Goal: Transaction & Acquisition: Book appointment/travel/reservation

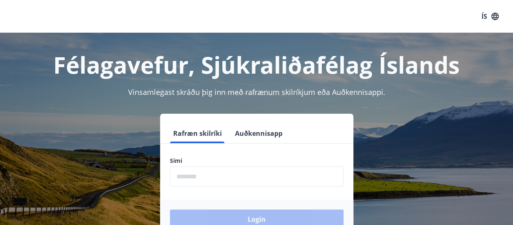
click at [200, 178] on input "phone" at bounding box center [257, 177] width 174 height 20
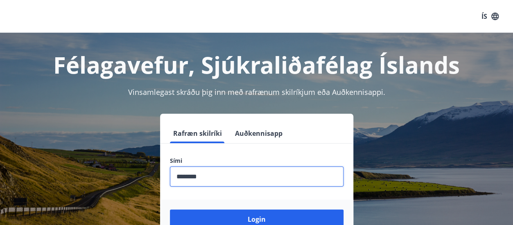
type input "********"
click at [499, 18] on icon "button" at bounding box center [495, 16] width 9 height 9
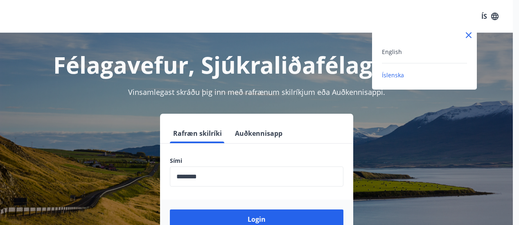
click at [494, 57] on div at bounding box center [259, 112] width 519 height 225
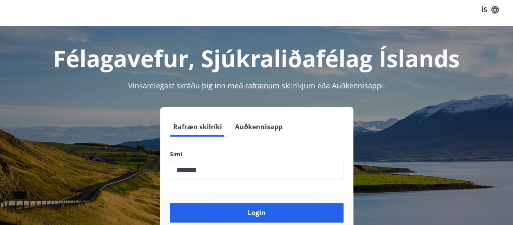
scroll to position [101, 0]
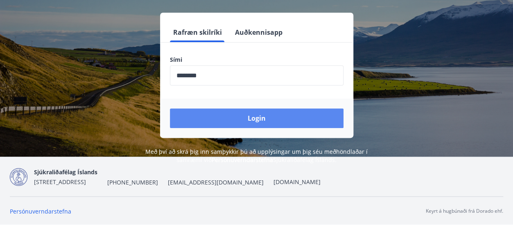
click at [247, 122] on button "Login" at bounding box center [257, 119] width 174 height 20
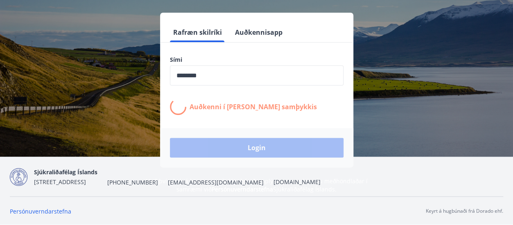
scroll to position [0, 0]
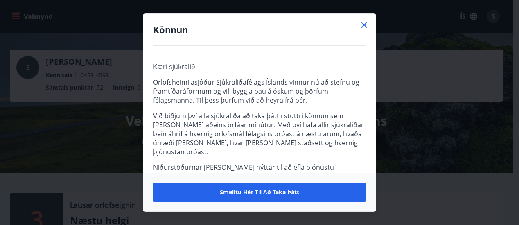
click at [364, 20] on icon at bounding box center [365, 25] width 10 height 10
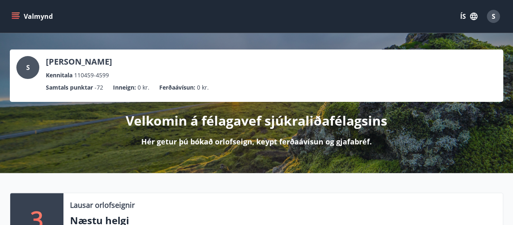
click at [16, 15] on icon "menu" at bounding box center [15, 14] width 7 height 1
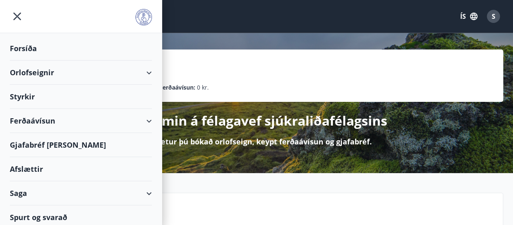
click at [141, 72] on div "Orlofseignir" at bounding box center [81, 73] width 142 height 24
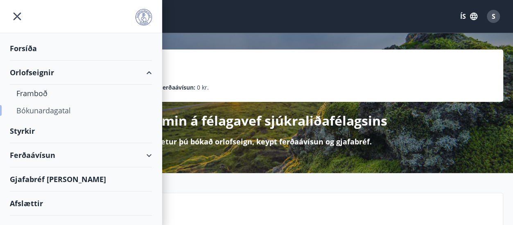
click at [46, 111] on div "Bókunardagatal" at bounding box center [80, 110] width 129 height 17
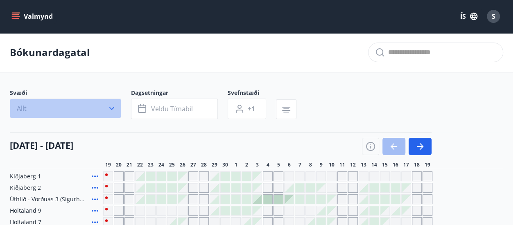
click at [113, 111] on icon "button" at bounding box center [112, 108] width 8 height 8
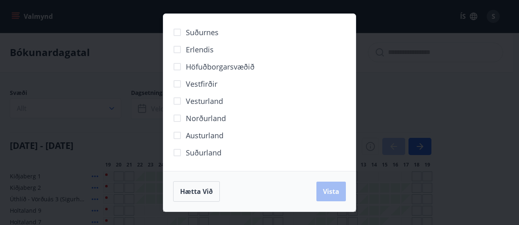
click at [111, 11] on div "Suðurnes Erlendis Höfuðborgarsvæðið [GEOGRAPHIC_DATA] [GEOGRAPHIC_DATA] [GEOGRA…" at bounding box center [259, 112] width 519 height 225
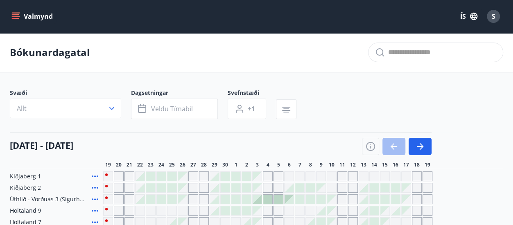
click at [15, 12] on button "Valmynd" at bounding box center [33, 16] width 46 height 15
click at [243, 59] on div "Bókunardagatal" at bounding box center [256, 53] width 513 height 40
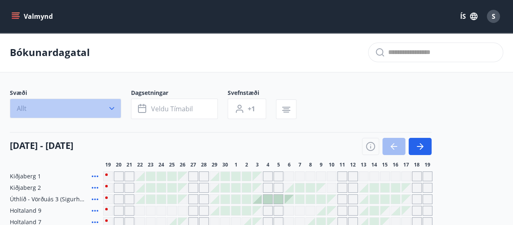
click at [68, 106] on button "Allt" at bounding box center [65, 109] width 111 height 20
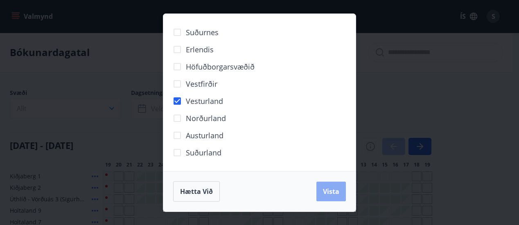
click at [329, 192] on span "Vista" at bounding box center [331, 191] width 16 height 9
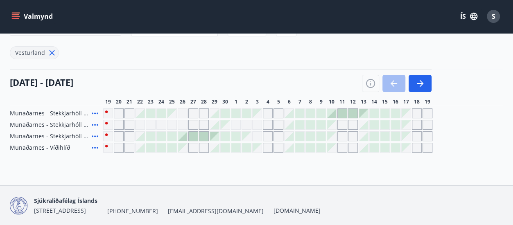
scroll to position [70, 0]
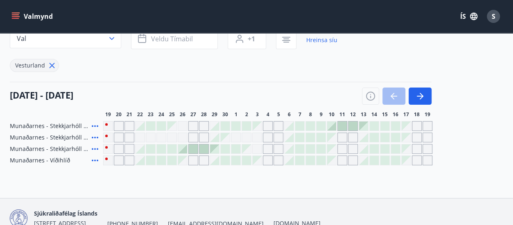
click at [77, 147] on span "Munaðarnes - Stekkjarhóll 65" at bounding box center [49, 149] width 79 height 8
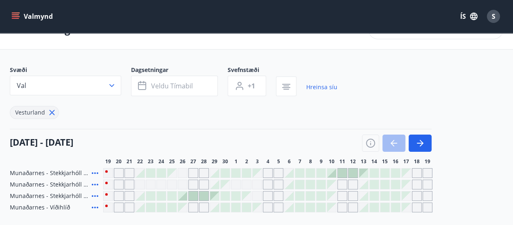
scroll to position [0, 0]
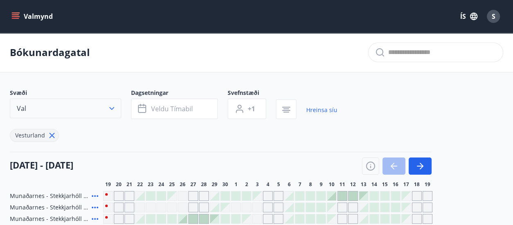
click at [81, 110] on button "Val" at bounding box center [65, 109] width 111 height 20
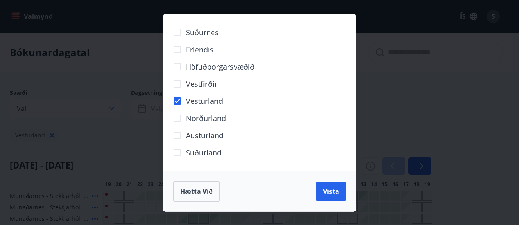
click at [116, 70] on div "Suðurnes Erlendis Höfuðborgarsvæðið [GEOGRAPHIC_DATA] [GEOGRAPHIC_DATA] [GEOGRA…" at bounding box center [259, 112] width 519 height 225
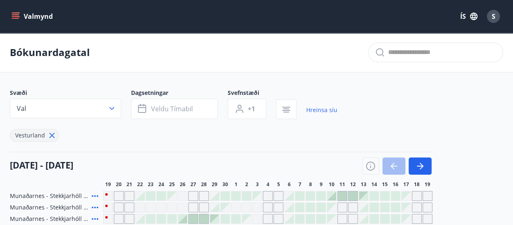
click at [12, 14] on icon "menu" at bounding box center [15, 14] width 7 height 1
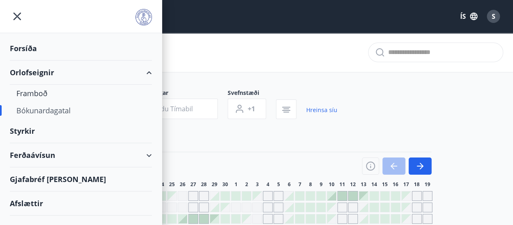
click at [44, 71] on div "Orlofseignir" at bounding box center [81, 73] width 142 height 24
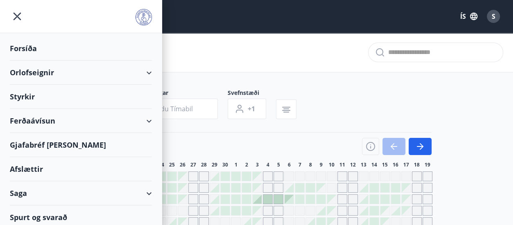
click at [24, 97] on div "Styrkir" at bounding box center [81, 97] width 142 height 24
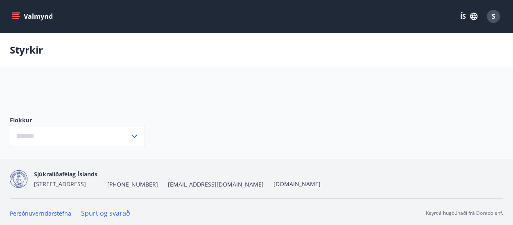
type input "***"
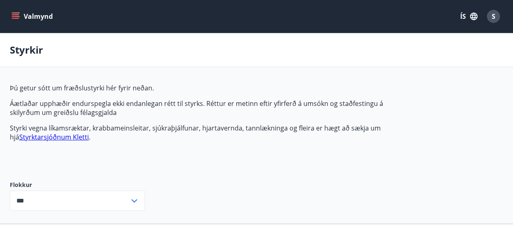
click at [16, 10] on button "Valmynd" at bounding box center [33, 16] width 46 height 15
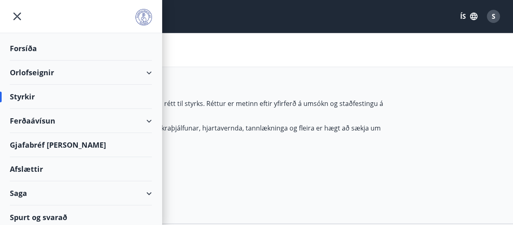
click at [138, 69] on div "Orlofseignir" at bounding box center [81, 73] width 142 height 24
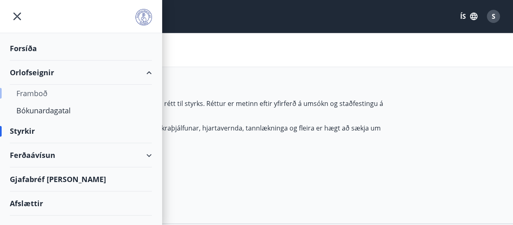
click at [41, 93] on div "Framboð" at bounding box center [80, 93] width 129 height 17
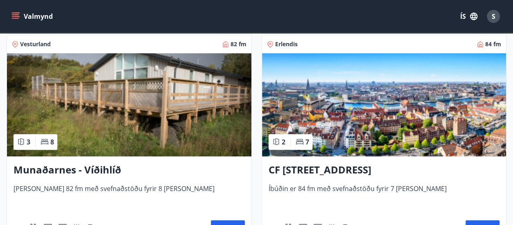
scroll to position [492, 0]
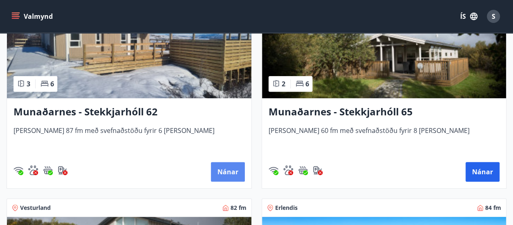
click at [229, 172] on button "Nánar" at bounding box center [228, 172] width 34 height 20
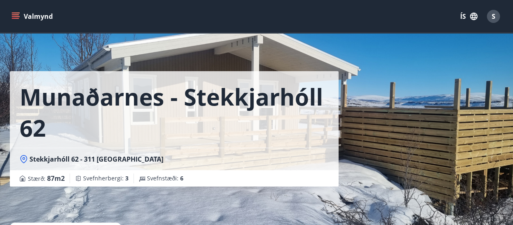
scroll to position [164, 0]
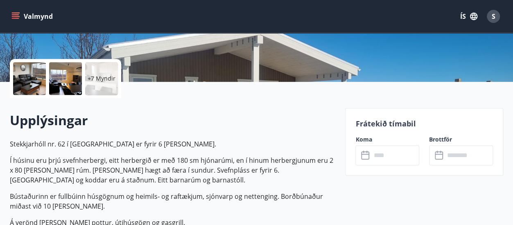
click at [388, 162] on input "text" at bounding box center [395, 155] width 48 height 20
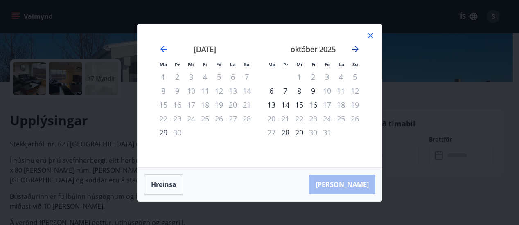
click at [356, 47] on icon "Move forward to switch to the next month." at bounding box center [355, 49] width 7 height 7
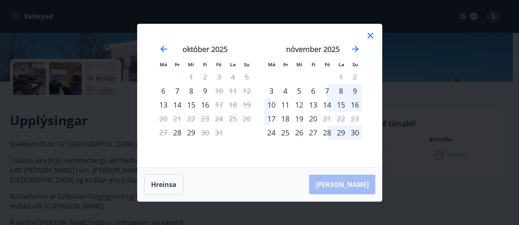
click at [315, 106] on div "13" at bounding box center [313, 105] width 14 height 14
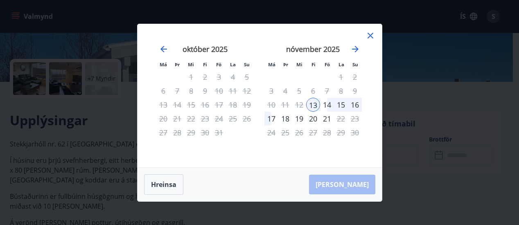
click at [359, 104] on div "16" at bounding box center [355, 105] width 14 height 14
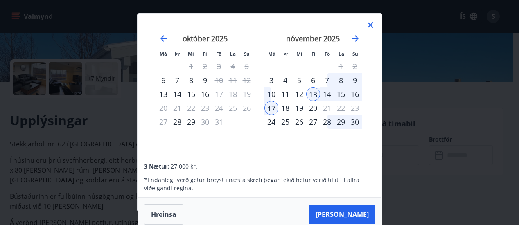
click at [371, 23] on icon at bounding box center [371, 25] width 10 height 10
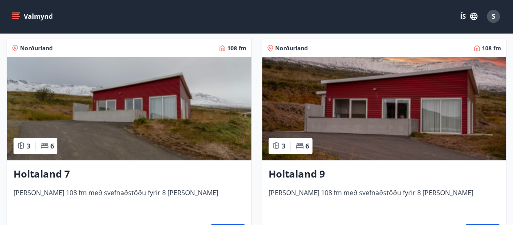
scroll to position [1297, 0]
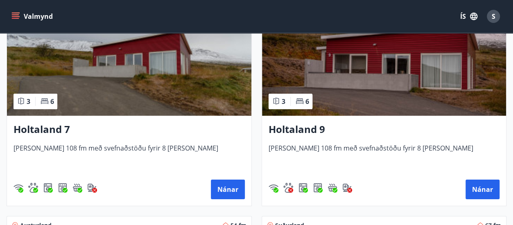
click at [50, 127] on h3 "Holtaland 7" at bounding box center [129, 129] width 231 height 15
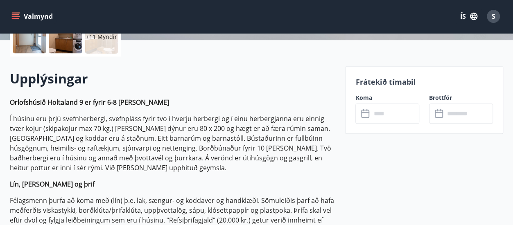
scroll to position [205, 0]
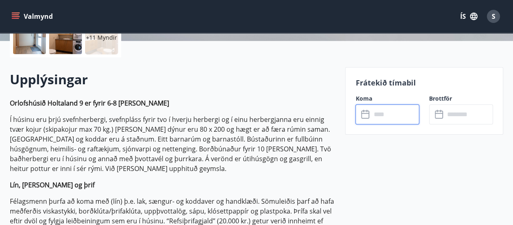
click at [388, 118] on input "text" at bounding box center [395, 114] width 48 height 20
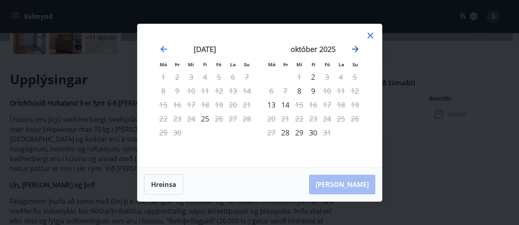
click at [354, 49] on icon "Move forward to switch to the next month." at bounding box center [355, 49] width 7 height 7
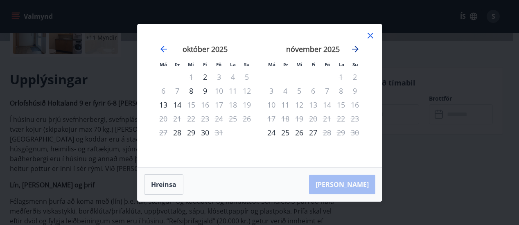
click at [354, 49] on icon "Move forward to switch to the next month." at bounding box center [355, 49] width 7 height 7
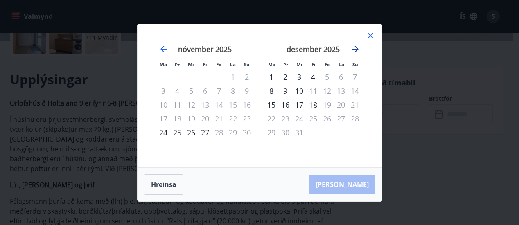
click at [354, 49] on icon "Move forward to switch to the next month." at bounding box center [355, 49] width 7 height 7
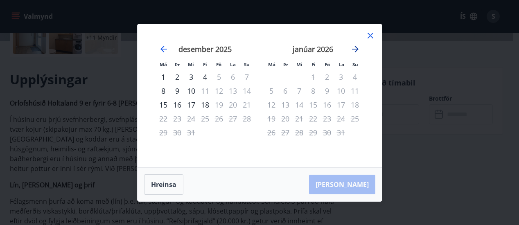
click at [354, 49] on icon "Move forward to switch to the next month." at bounding box center [355, 49] width 7 height 7
click at [160, 48] on icon "Move backward to switch to the previous month." at bounding box center [164, 49] width 10 height 10
click at [372, 35] on icon at bounding box center [371, 36] width 10 height 10
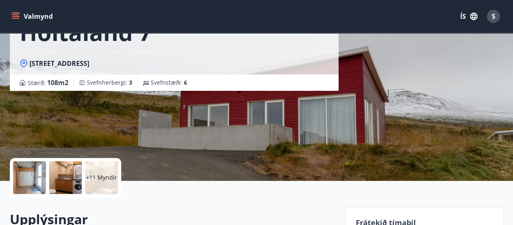
scroll to position [41, 0]
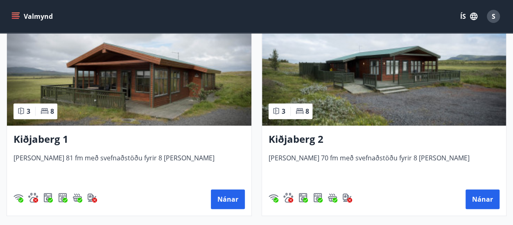
scroll to position [1761, 0]
